Goal: Obtain resource: Download file/media

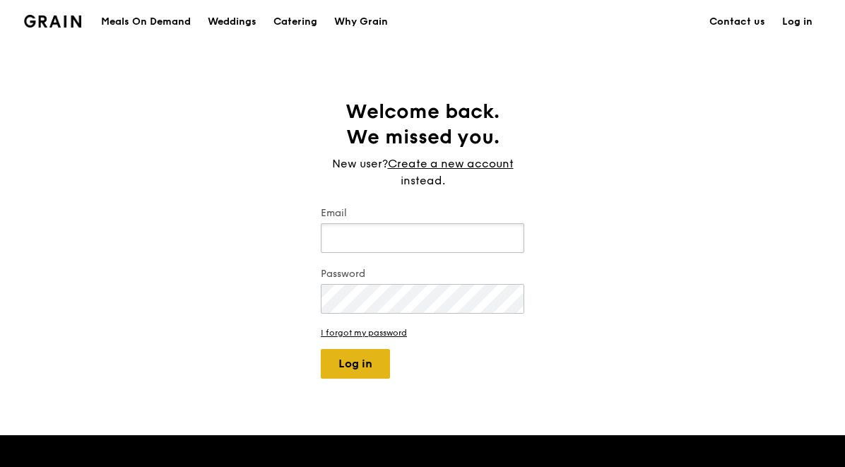
type input "jhoana@grain.com.sg"
click at [372, 364] on button "Log in" at bounding box center [355, 364] width 69 height 30
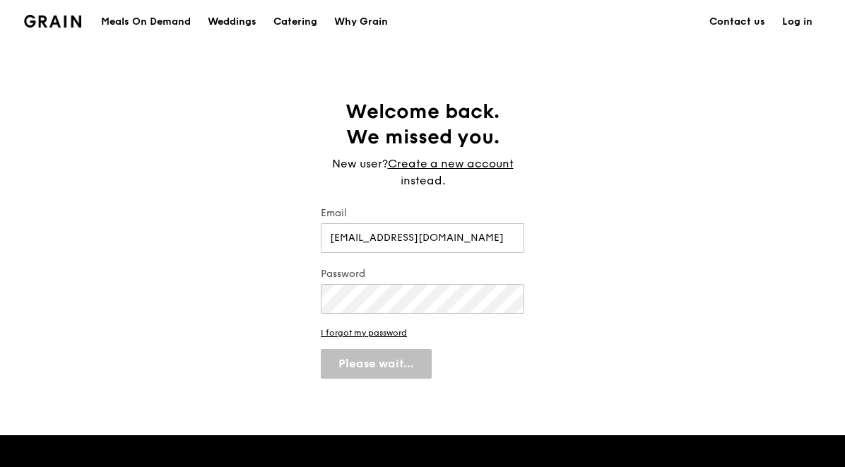
select select "100"
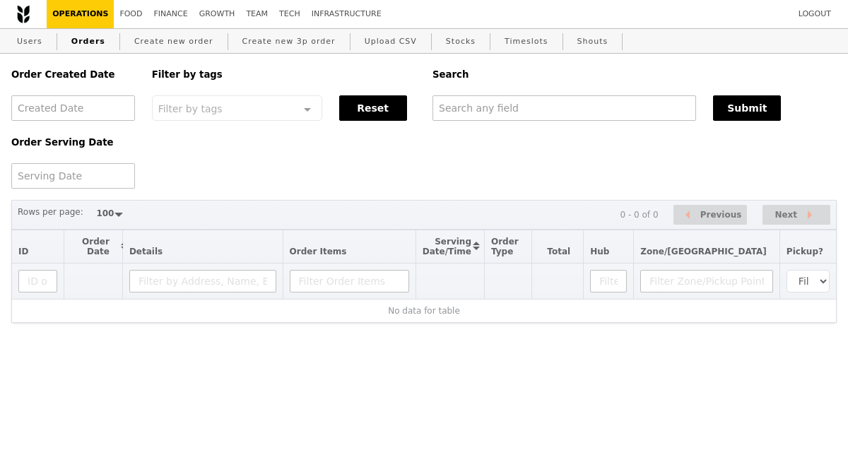
select select "100"
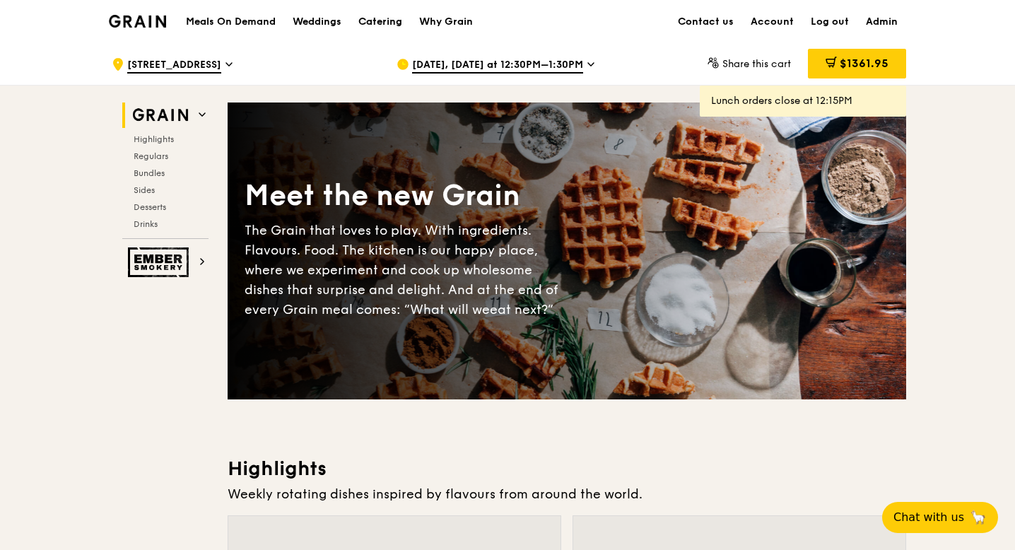
click at [375, 20] on div "Catering" at bounding box center [380, 22] width 44 height 42
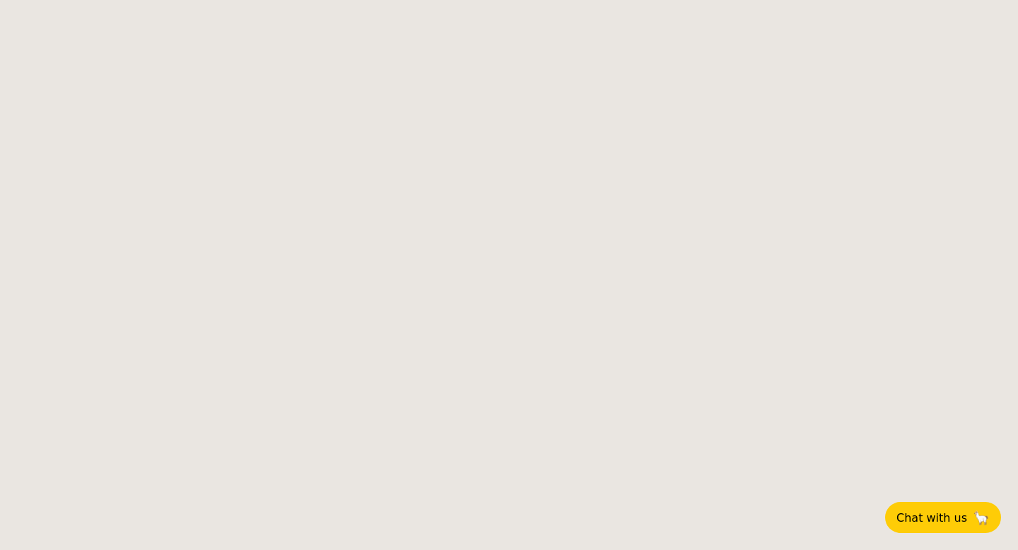
select select
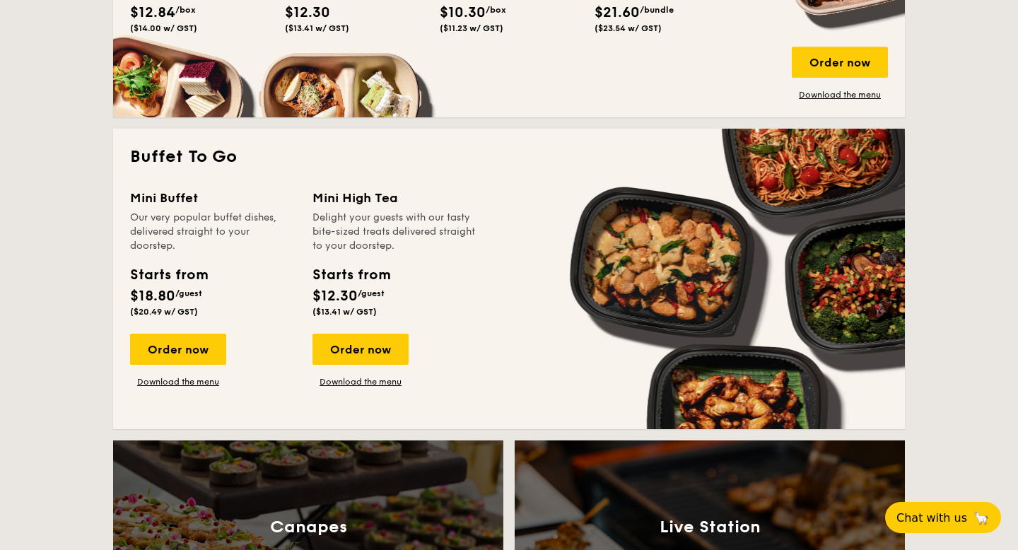
scroll to position [862, 0]
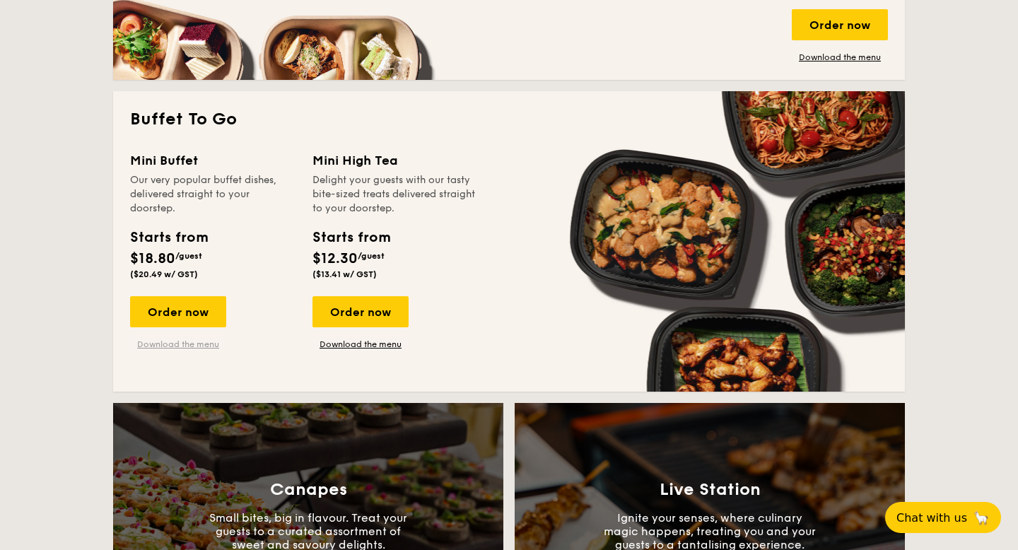
click at [178, 343] on link "Download the menu" at bounding box center [178, 344] width 96 height 11
